Goal: Navigation & Orientation: Find specific page/section

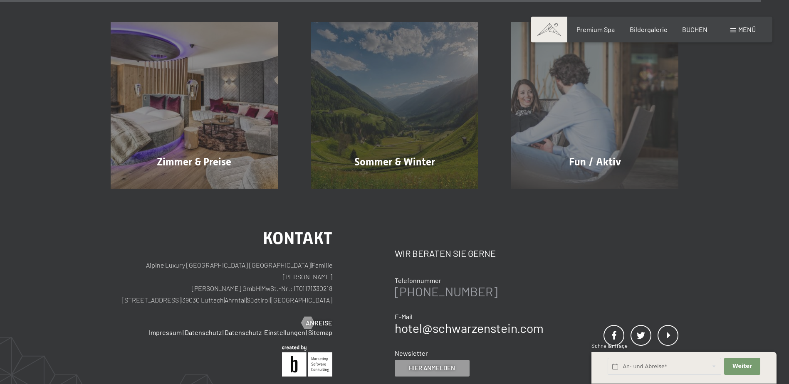
scroll to position [4157, 0]
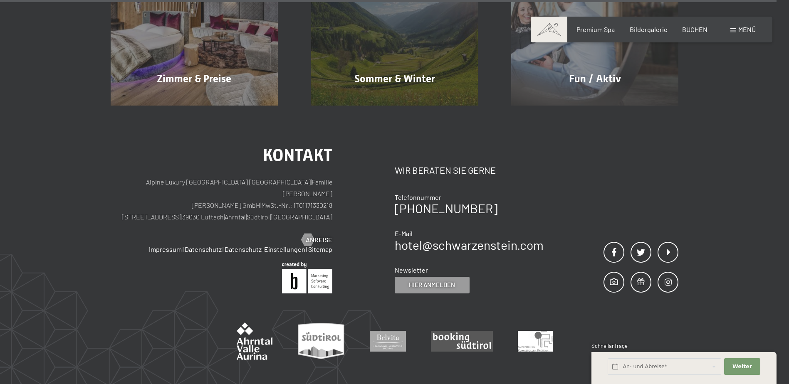
drag, startPoint x: 238, startPoint y: 165, endPoint x: 261, endPoint y: 166, distance: 23.3
click at [261, 176] on p "Alpine Luxury [GEOGRAPHIC_DATA] SCHWARZENSTEIN | Familie [PERSON_NAME] [PERSON_…" at bounding box center [222, 199] width 222 height 47
drag, startPoint x: 261, startPoint y: 166, endPoint x: 254, endPoint y: 168, distance: 7.7
copy p "Luttach"
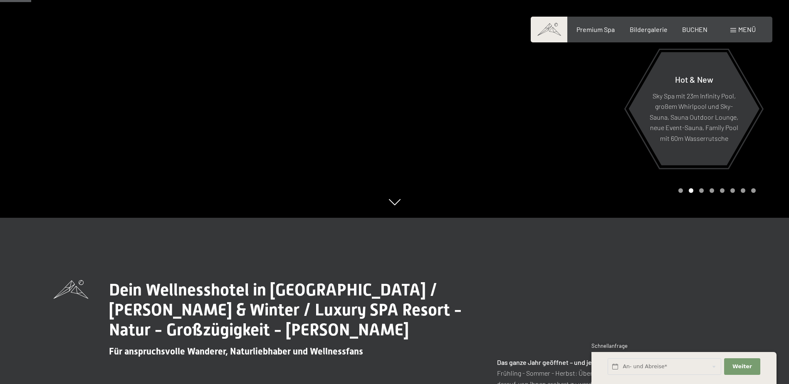
scroll to position [0, 0]
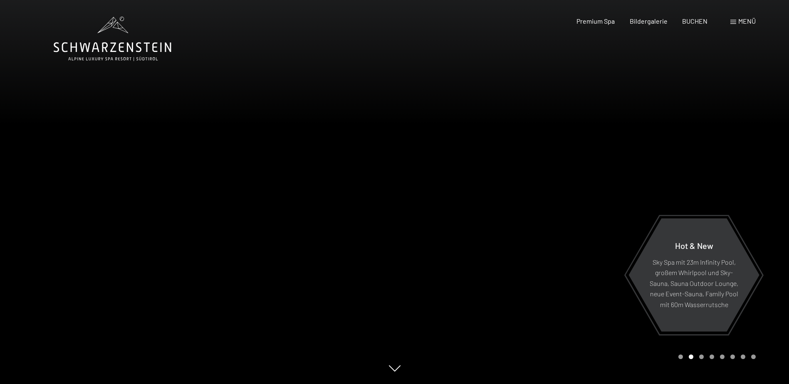
click at [588, 337] on div at bounding box center [591, 192] width 394 height 384
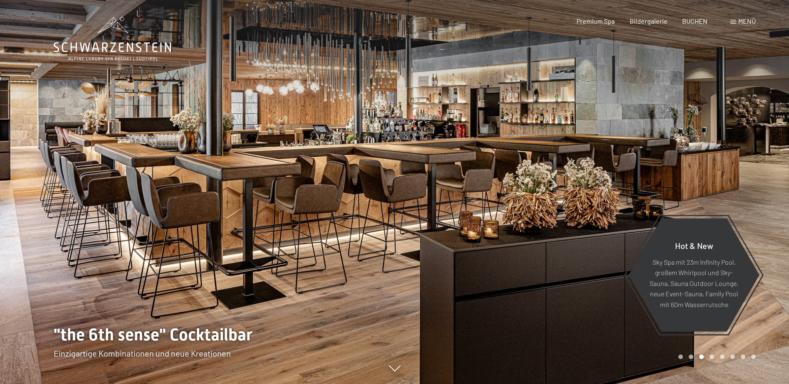
click at [572, 213] on div at bounding box center [591, 192] width 394 height 384
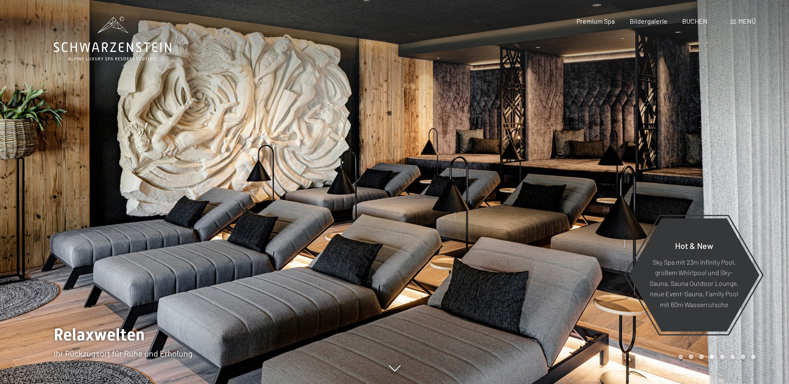
click at [572, 213] on div at bounding box center [591, 192] width 394 height 384
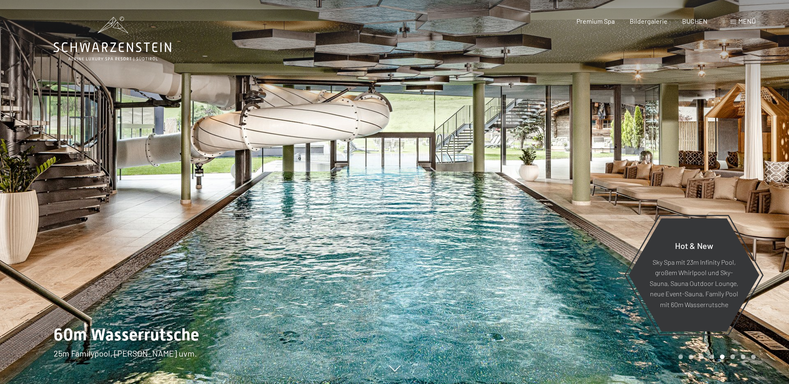
click at [572, 213] on div at bounding box center [591, 192] width 394 height 384
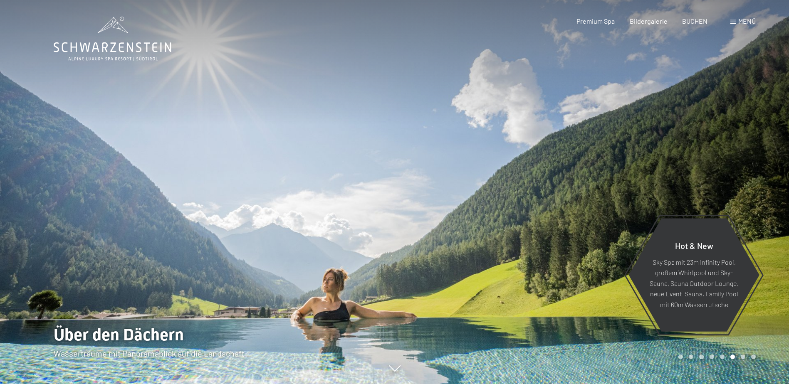
click at [575, 153] on div at bounding box center [591, 192] width 394 height 384
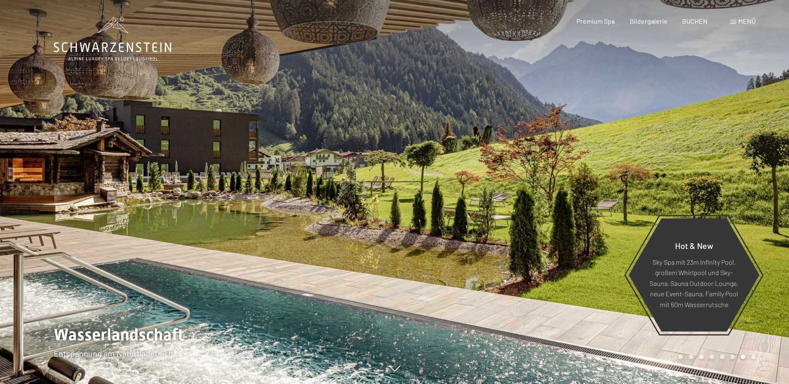
click at [575, 153] on div at bounding box center [591, 192] width 394 height 384
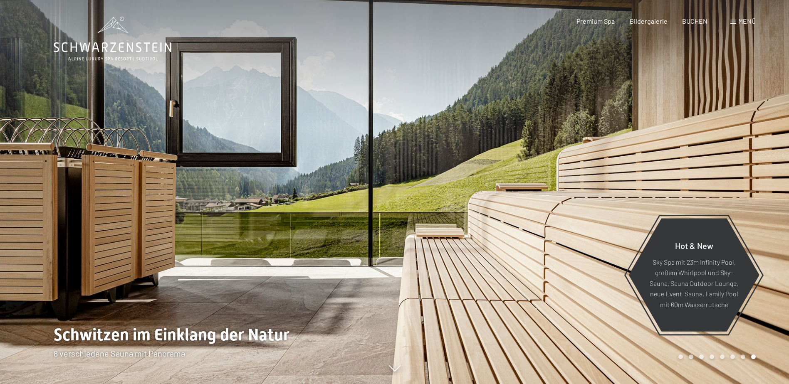
click at [575, 153] on div at bounding box center [591, 192] width 394 height 384
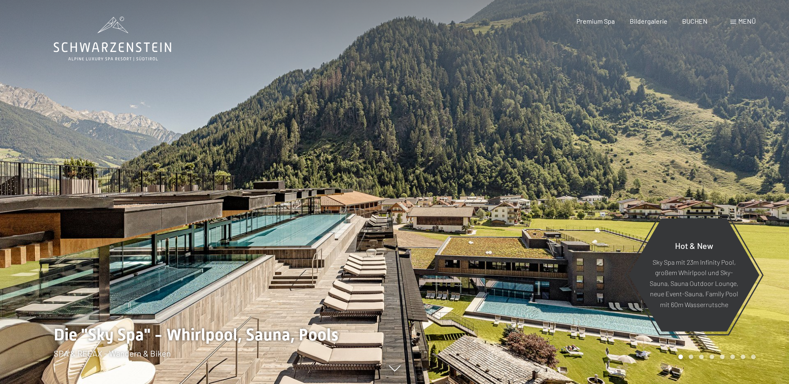
click at [643, 119] on div at bounding box center [591, 192] width 394 height 384
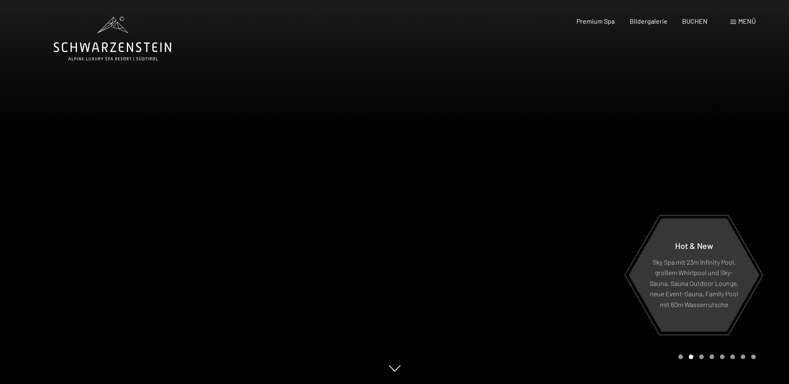
click at [643, 119] on div at bounding box center [591, 192] width 394 height 384
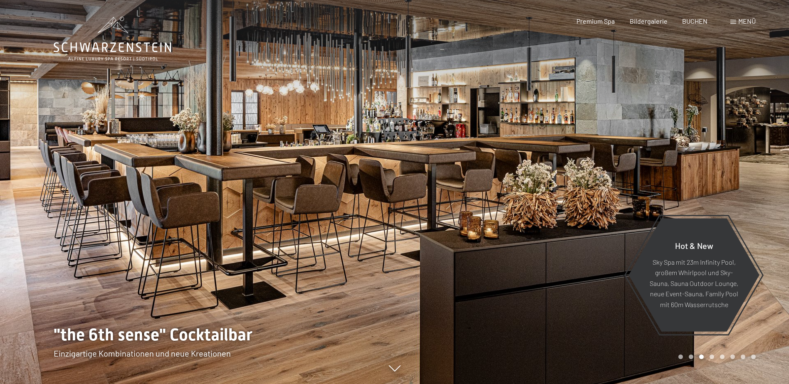
click at [643, 119] on div at bounding box center [591, 192] width 394 height 384
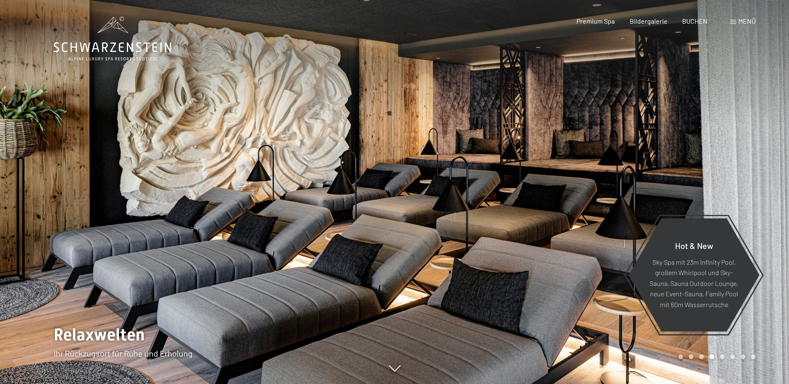
click at [643, 119] on div at bounding box center [591, 192] width 394 height 384
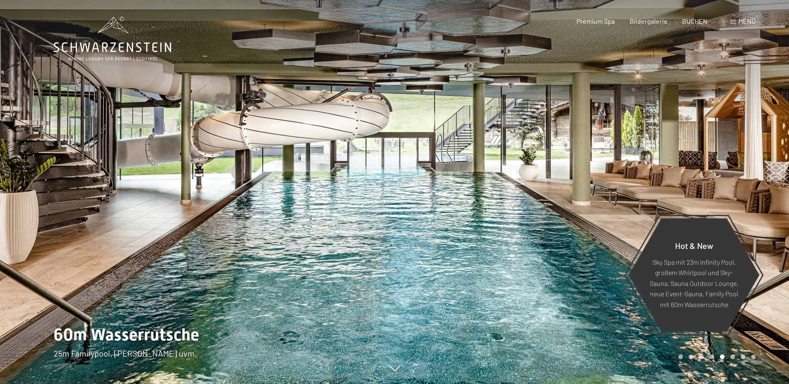
click at [643, 119] on div at bounding box center [591, 192] width 394 height 384
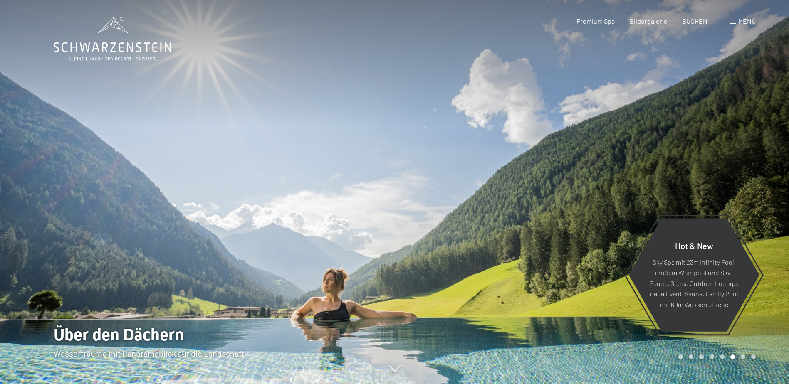
click at [643, 119] on div at bounding box center [591, 192] width 394 height 384
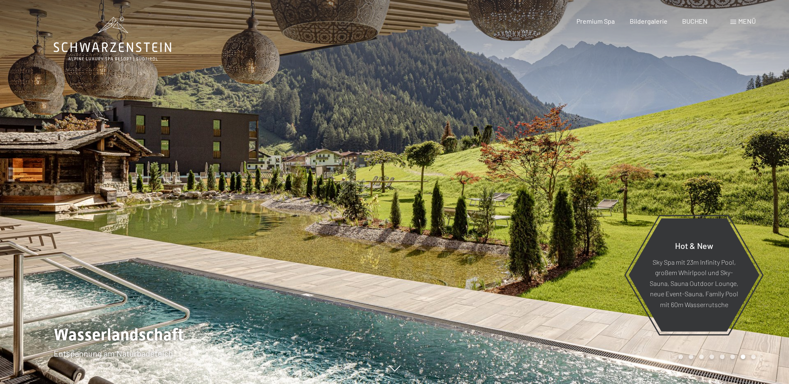
click at [643, 119] on div at bounding box center [591, 192] width 394 height 384
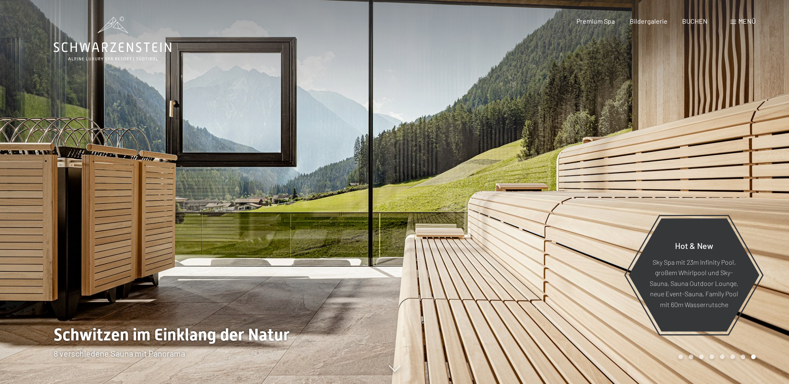
click at [769, 143] on div at bounding box center [591, 192] width 394 height 384
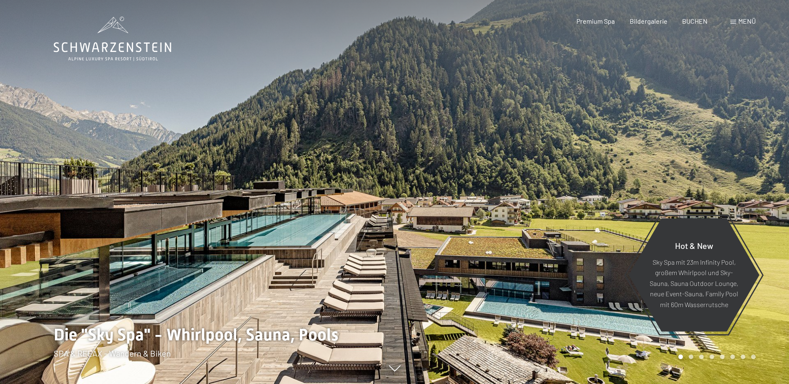
click at [555, 245] on div at bounding box center [591, 192] width 394 height 384
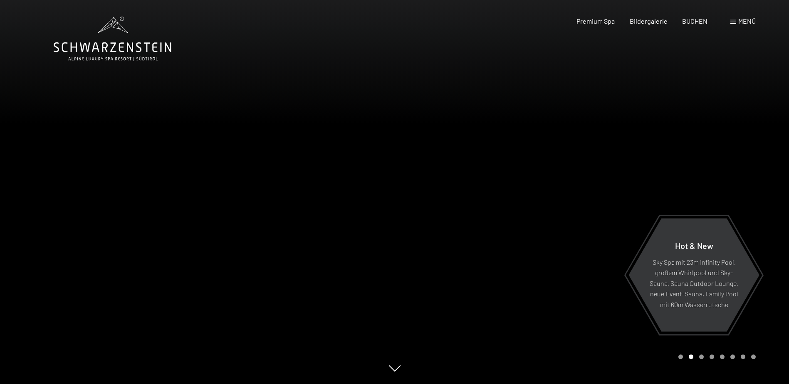
click at [555, 245] on div at bounding box center [591, 192] width 394 height 384
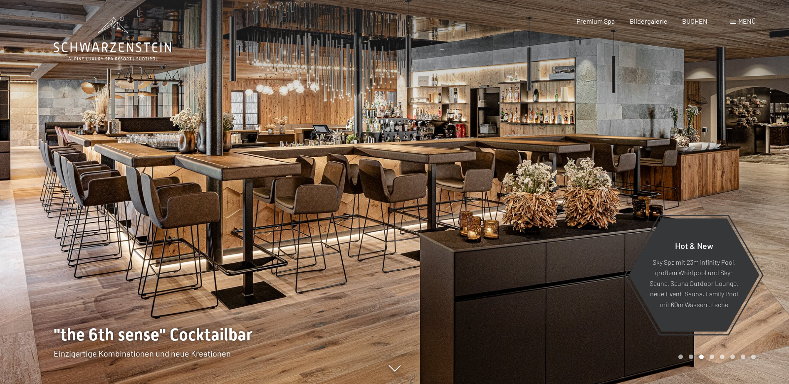
click at [555, 245] on div at bounding box center [591, 192] width 394 height 384
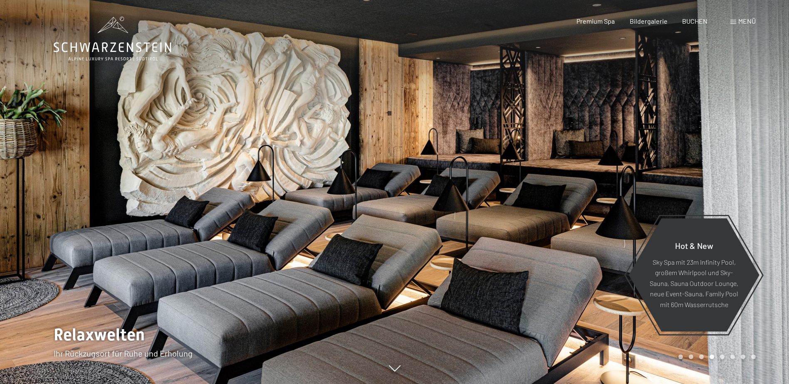
click at [555, 245] on div at bounding box center [591, 192] width 394 height 384
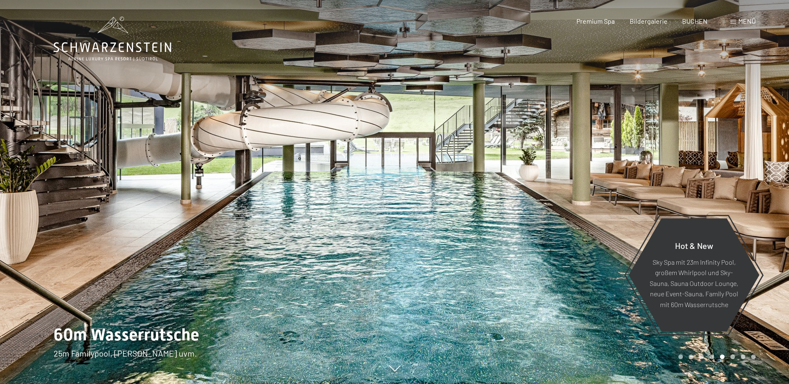
click at [555, 245] on div at bounding box center [591, 192] width 394 height 384
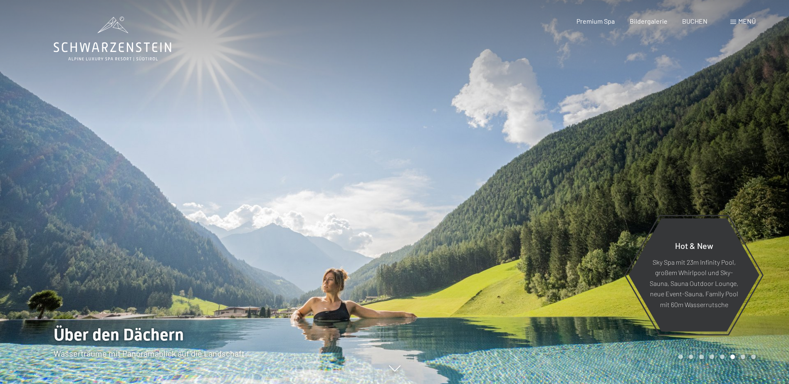
click at [555, 247] on div at bounding box center [591, 192] width 394 height 384
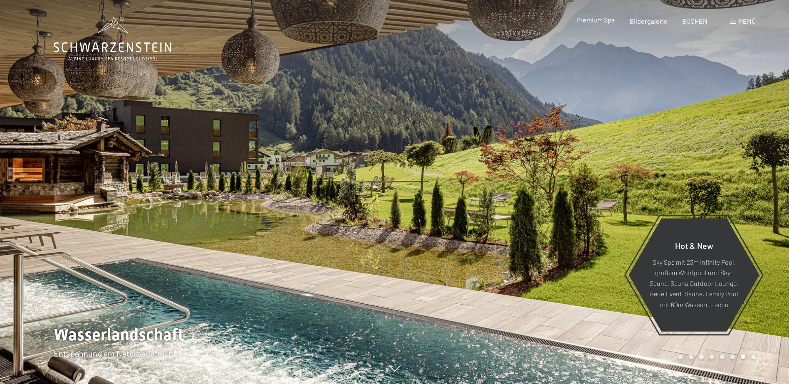
click at [599, 24] on div "Premium Spa" at bounding box center [595, 19] width 38 height 9
click at [597, 20] on span "Premium Spa" at bounding box center [595, 20] width 38 height 8
